Goal: Task Accomplishment & Management: Manage account settings

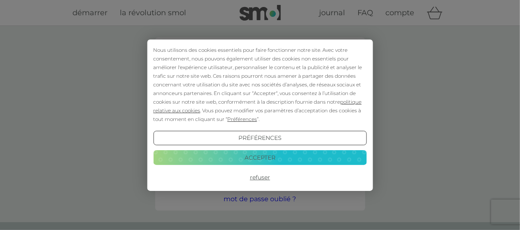
type input "[EMAIL_ADDRESS][DOMAIN_NAME]"
click at [263, 177] on button "Refuser" at bounding box center [259, 177] width 213 height 15
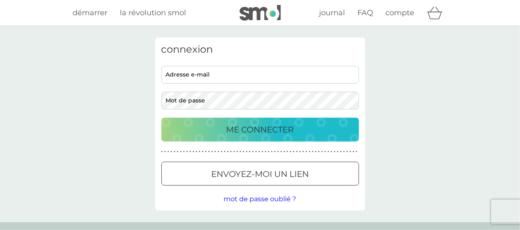
type input "priscyllb@gmail.com"
click at [273, 127] on p "ME CONNECTER" at bounding box center [260, 129] width 68 height 13
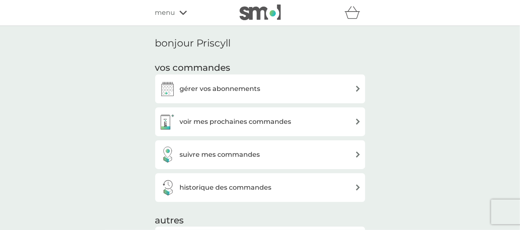
click at [325, 88] on div "gérer vos abonnements" at bounding box center [260, 89] width 202 height 16
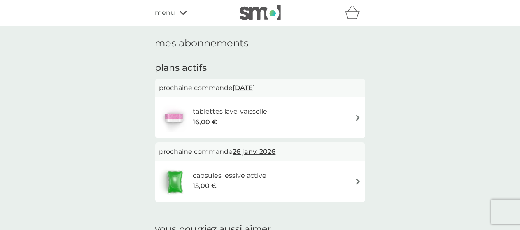
click at [182, 175] on img at bounding box center [174, 182] width 31 height 29
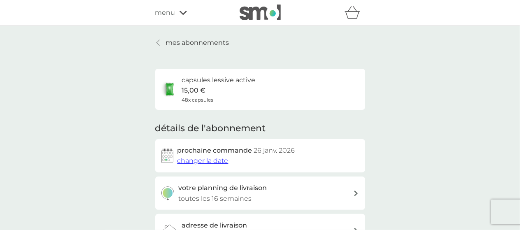
click at [157, 42] on icon at bounding box center [157, 43] width 3 height 6
click at [183, 16] on div "menu" at bounding box center [190, 12] width 70 height 11
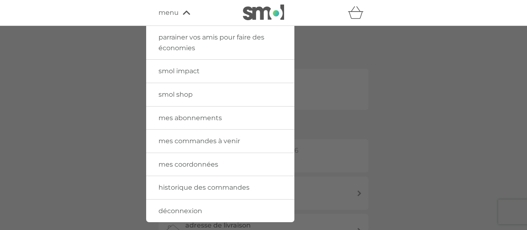
click at [245, 187] on span "historique des commandes" at bounding box center [203, 188] width 91 height 8
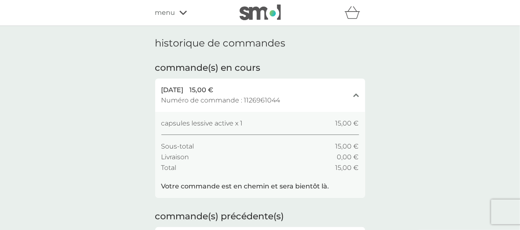
click at [184, 92] on span "[DATE]" at bounding box center [172, 90] width 22 height 11
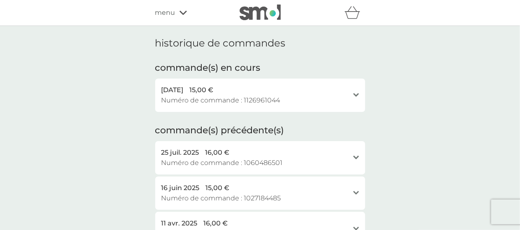
click at [164, 12] on span "menu" at bounding box center [165, 12] width 20 height 11
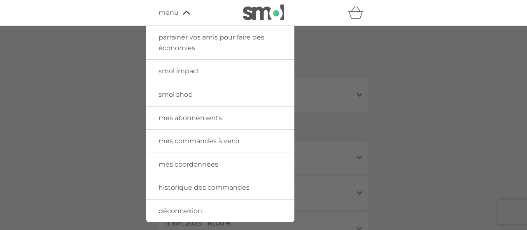
click at [359, 33] on div at bounding box center [263, 141] width 527 height 230
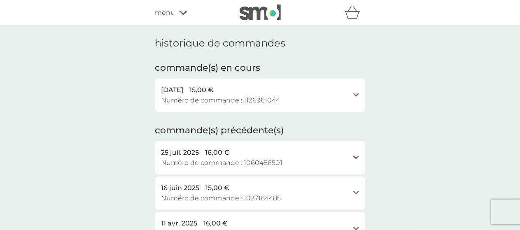
click at [353, 15] on icon "panier" at bounding box center [353, 12] width 16 height 13
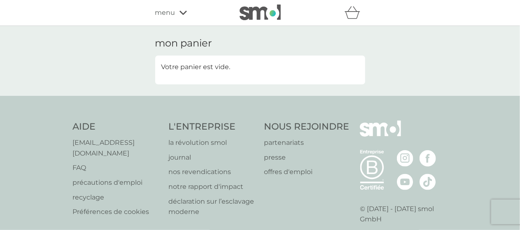
click at [262, 15] on img at bounding box center [260, 13] width 41 height 16
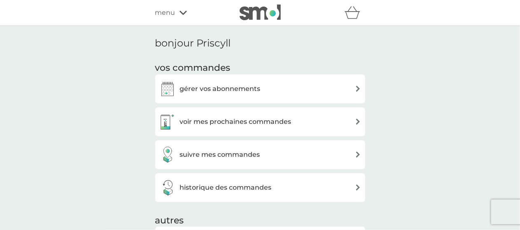
click at [342, 149] on div "suivre mes commandes" at bounding box center [260, 155] width 202 height 16
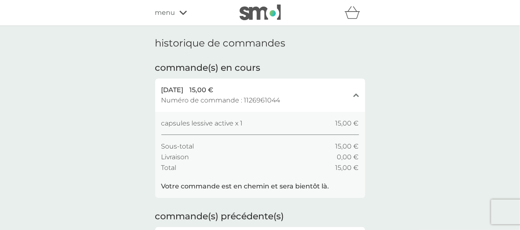
click at [181, 12] on icon at bounding box center [182, 12] width 7 height 5
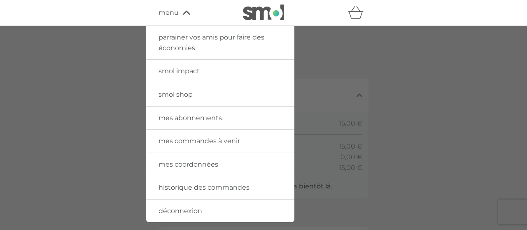
click at [203, 139] on span "mes commandes à venir" at bounding box center [199, 141] width 82 height 8
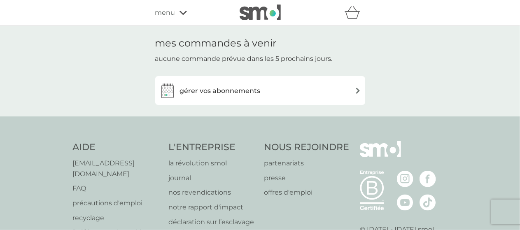
click at [264, 90] on div "gérer vos abonnements" at bounding box center [260, 90] width 202 height 16
